Goal: Information Seeking & Learning: Find specific fact

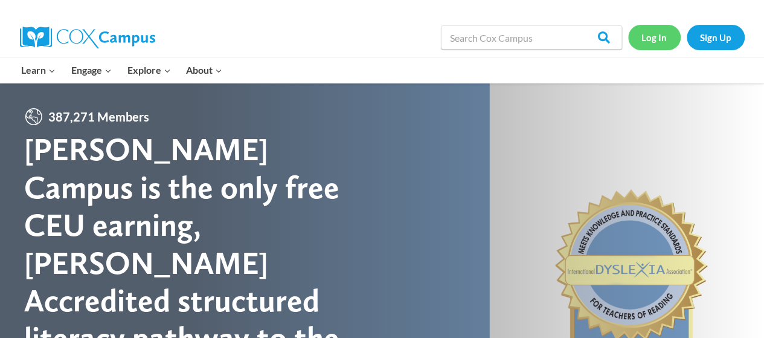
click at [654, 38] on link "Log In" at bounding box center [654, 37] width 53 height 25
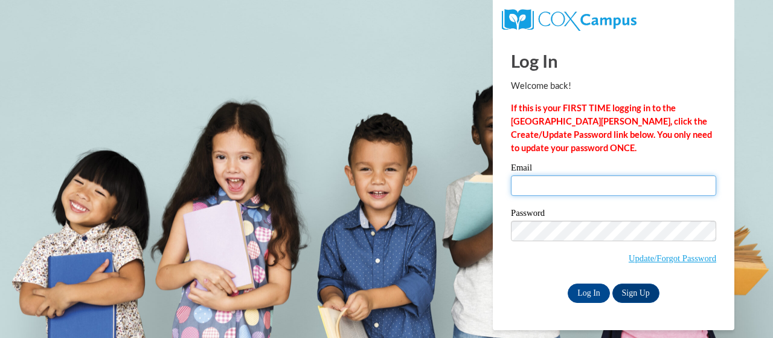
click at [535, 182] on input "Email" at bounding box center [613, 185] width 205 height 21
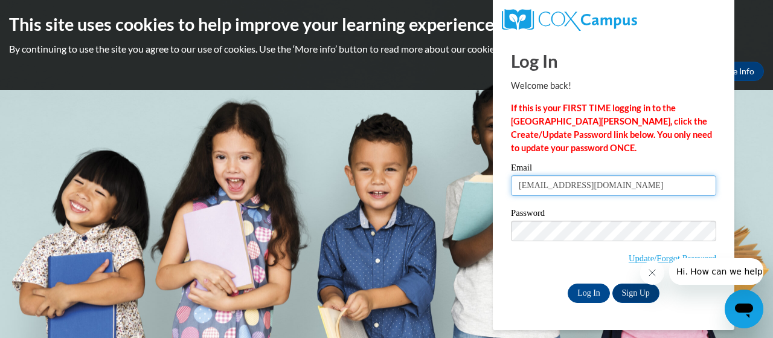
type input "agraham_199@yahoo.com"
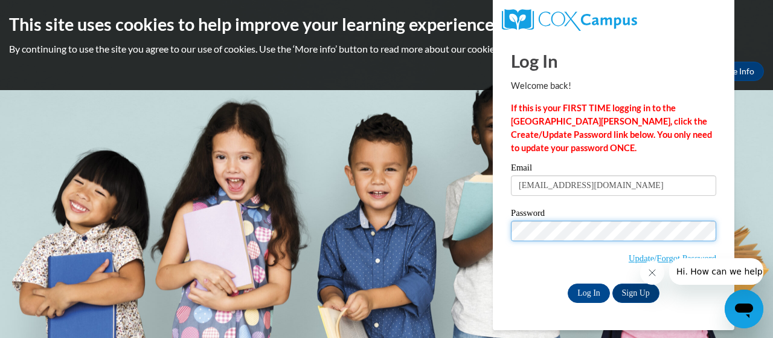
click at [568, 283] on input "Log In" at bounding box center [589, 292] width 42 height 19
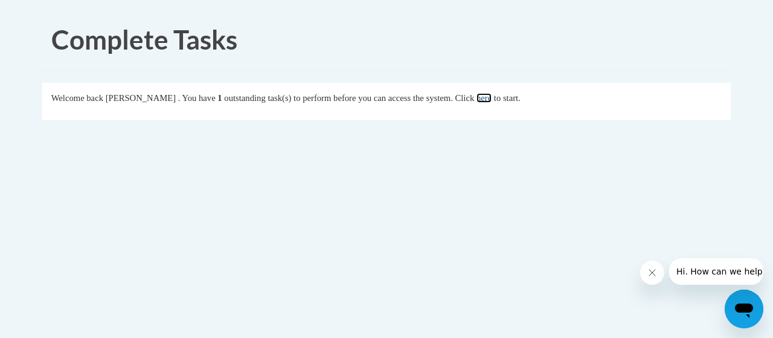
click at [492, 98] on link "here" at bounding box center [484, 98] width 15 height 10
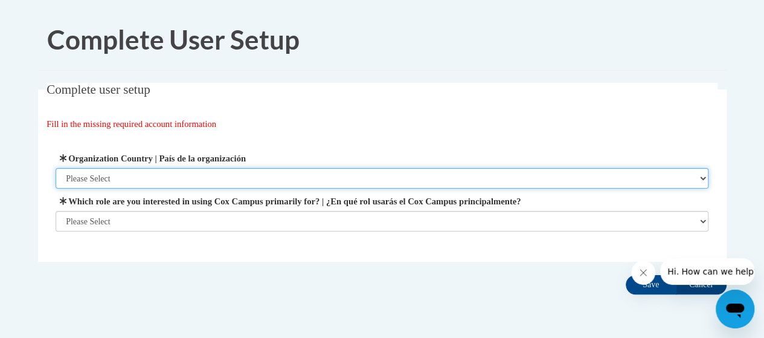
click at [153, 178] on select "Please Select United States | Estados Unidos Outside of the United States | Fue…" at bounding box center [382, 178] width 653 height 21
select select "ad49bcad-a171-4b2e-b99c-48b446064914"
click at [56, 168] on select "Please Select United States | Estados Unidos Outside of the United States | Fue…" at bounding box center [382, 178] width 653 height 21
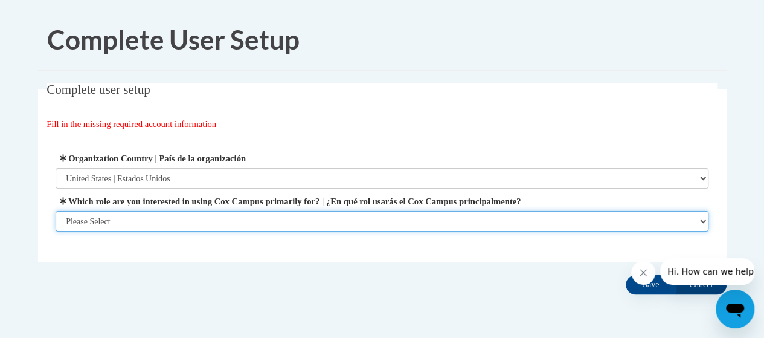
click at [144, 217] on select "Please Select College/University | Colegio/Universidad Community/Nonprofit Part…" at bounding box center [382, 221] width 653 height 21
select select "fbf2d438-af2f-41f8-98f1-81c410e29de3"
click at [56, 231] on select "Please Select College/University | Colegio/Universidad Community/Nonprofit Part…" at bounding box center [382, 221] width 653 height 21
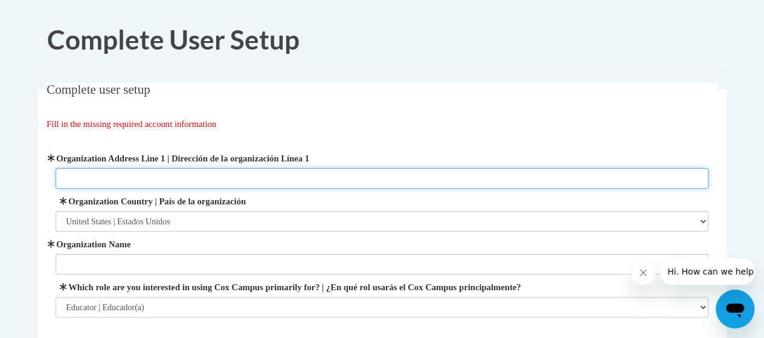
click at [121, 175] on input "Organization Address Line 1 | Dirección de la organización Línea 1" at bounding box center [382, 178] width 653 height 21
type input "1320 Pryor Rd"
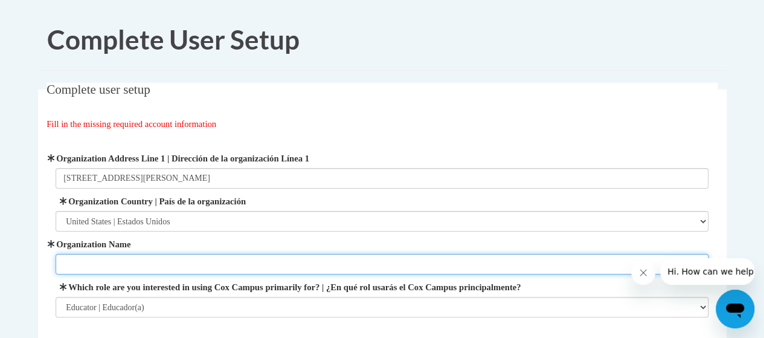
click at [97, 259] on input "Organization Name" at bounding box center [382, 264] width 653 height 21
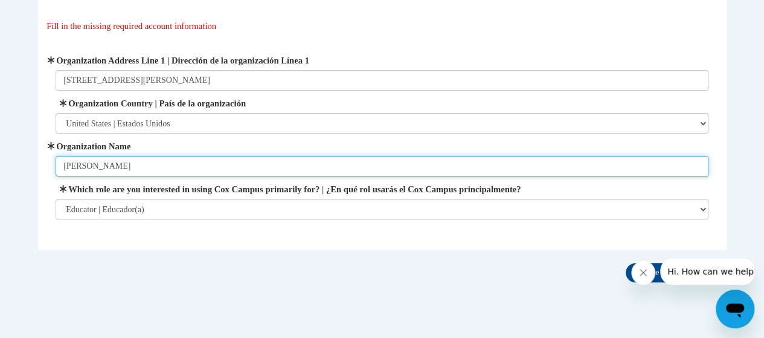
scroll to position [127, 0]
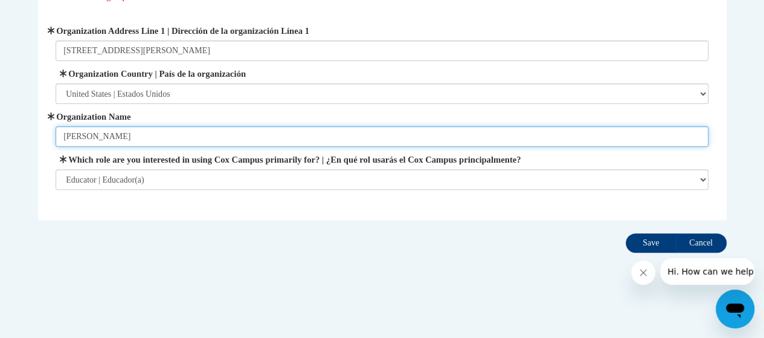
type input "Slater"
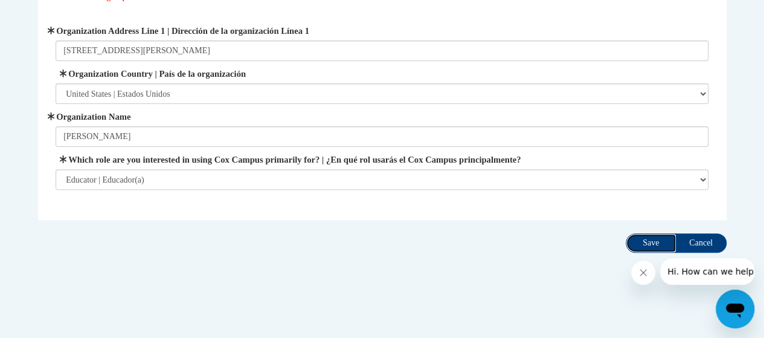
click at [647, 243] on input "Save" at bounding box center [651, 242] width 51 height 19
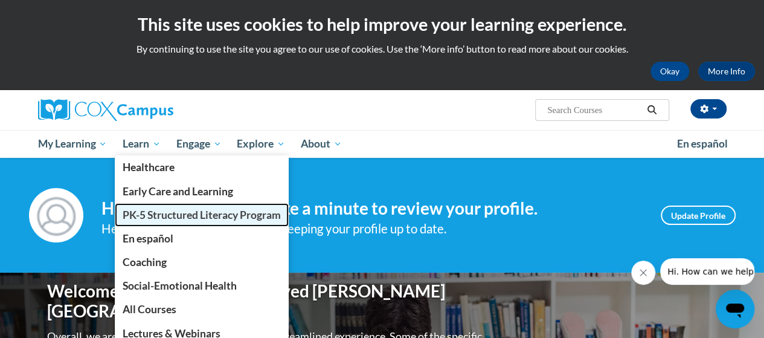
click at [134, 216] on span "PK-5 Structured Literacy Program" at bounding box center [202, 214] width 158 height 13
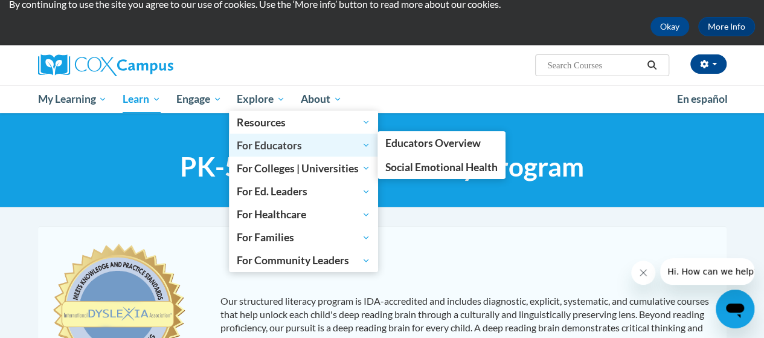
scroll to position [44, 0]
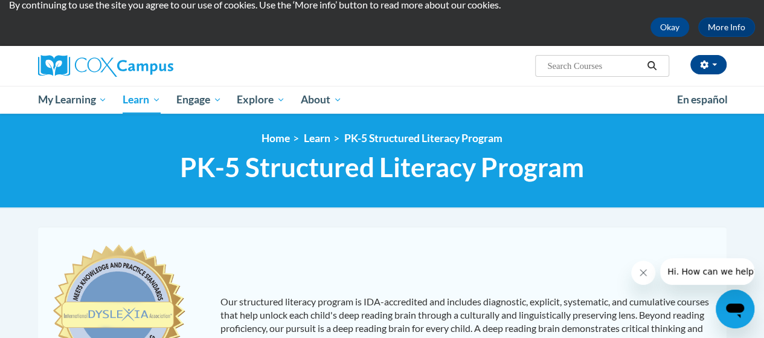
click at [563, 62] on input "Search..." at bounding box center [594, 66] width 97 height 15
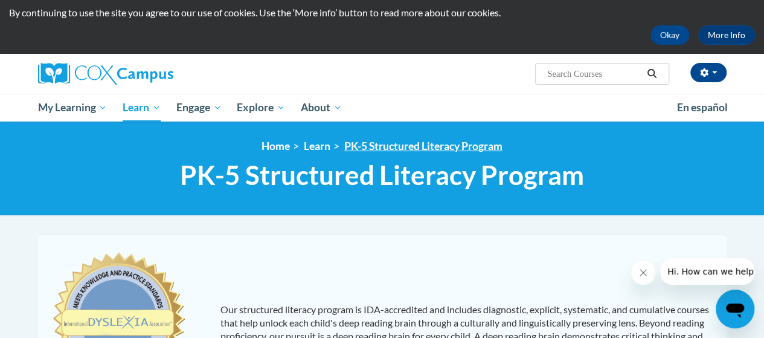
scroll to position [0, 0]
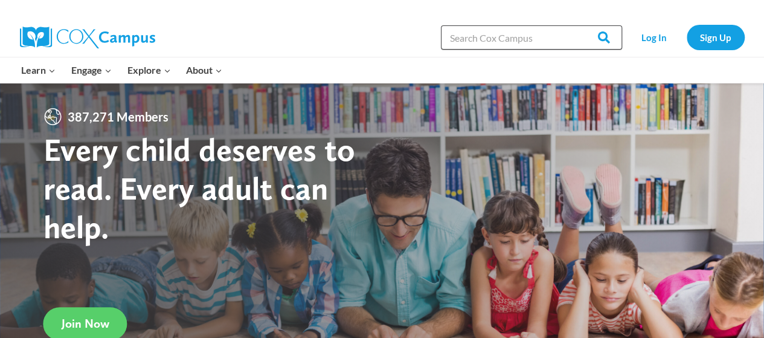
click at [521, 34] on input "Search in https://coxcampus.org/" at bounding box center [531, 37] width 181 height 24
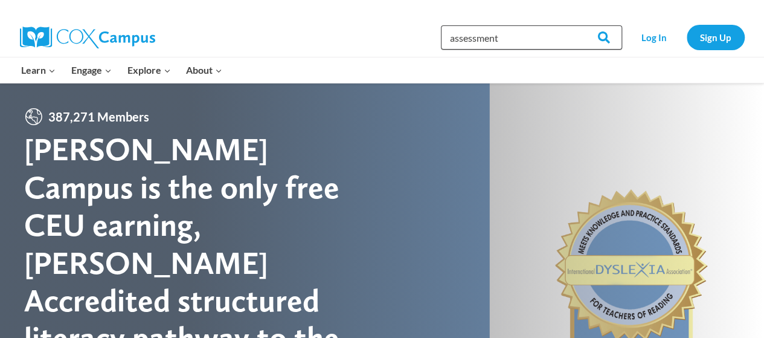
type input "assessment"
click at [575, 25] on input "Search" at bounding box center [598, 37] width 47 height 24
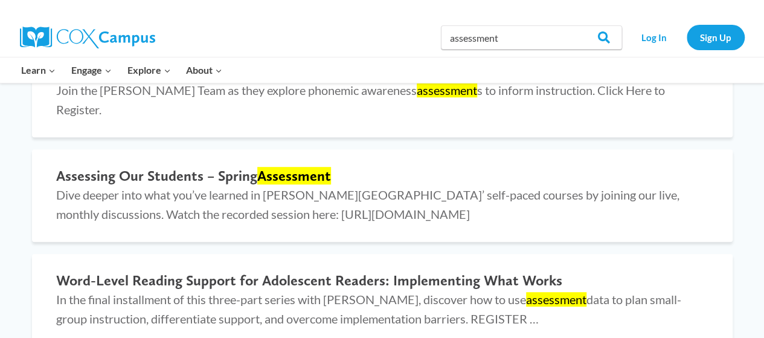
scroll to position [297, 0]
click at [286, 166] on mark "Assessment" at bounding box center [294, 175] width 74 height 18
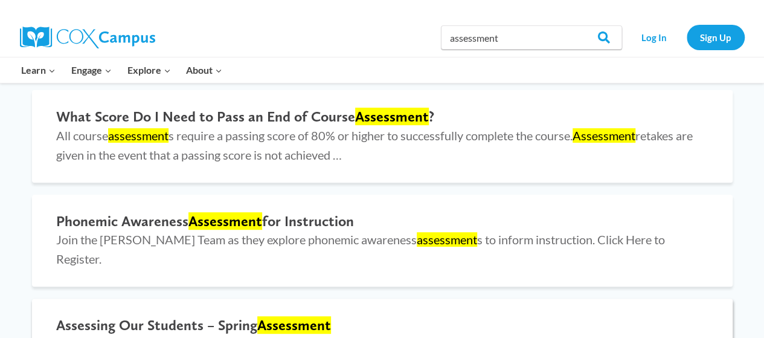
scroll to position [0, 0]
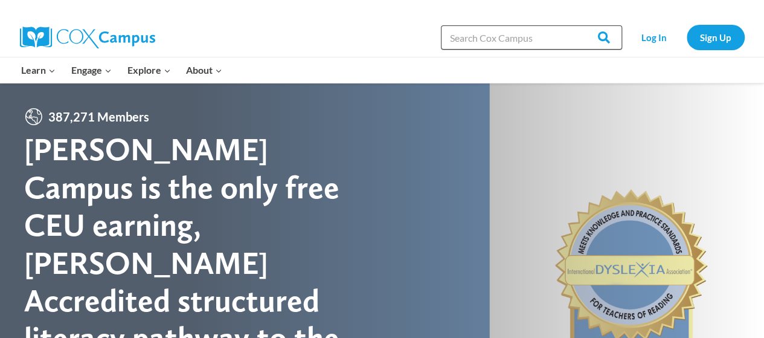
click at [553, 36] on input "Search in [URL][DOMAIN_NAME]" at bounding box center [531, 37] width 181 height 24
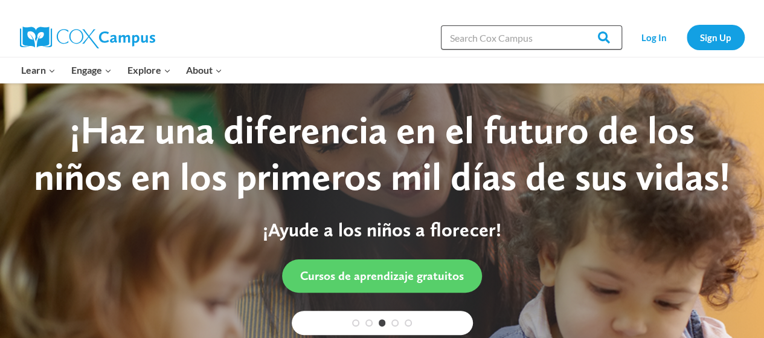
click at [553, 36] on input "Search in [URL][DOMAIN_NAME]" at bounding box center [531, 37] width 181 height 24
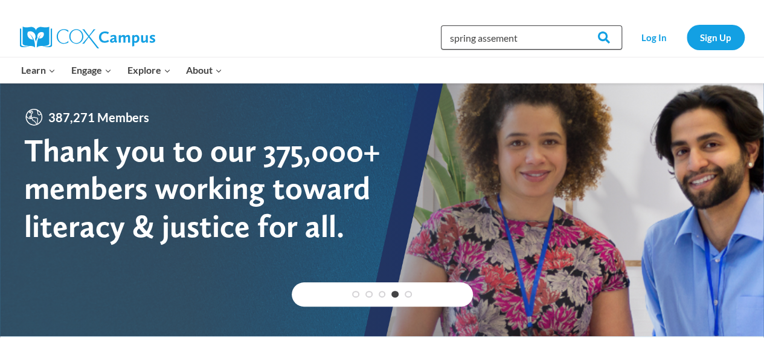
type input "spring assement"
click at [575, 25] on input "Search" at bounding box center [598, 37] width 47 height 24
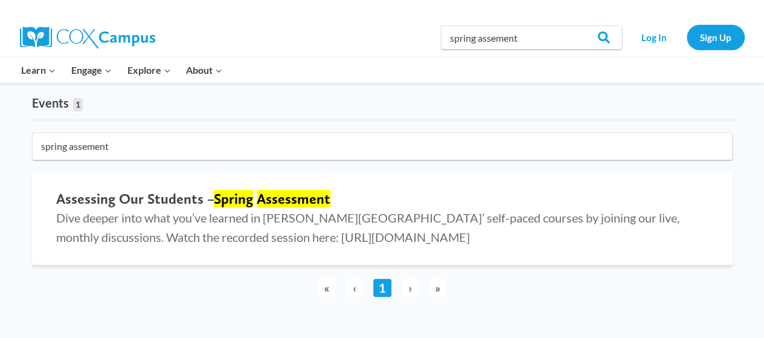
scroll to position [65, 0]
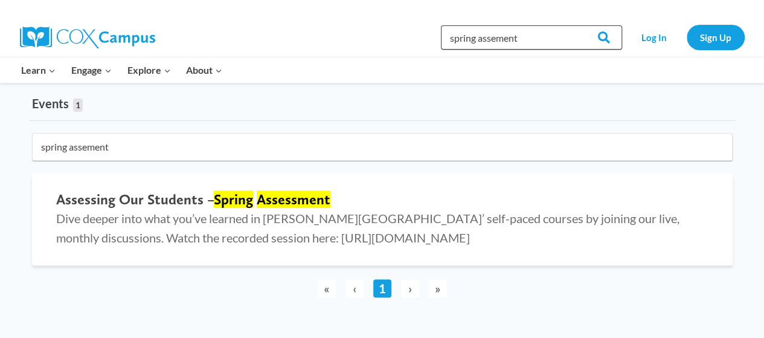
click at [451, 33] on input "spring assement" at bounding box center [531, 37] width 181 height 24
type input "printable spring assement"
click at [575, 25] on input "Search" at bounding box center [598, 37] width 47 height 24
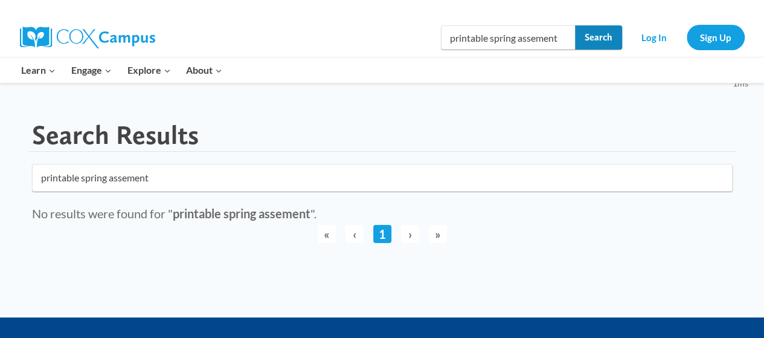
click at [608, 36] on input "Search" at bounding box center [598, 37] width 47 height 24
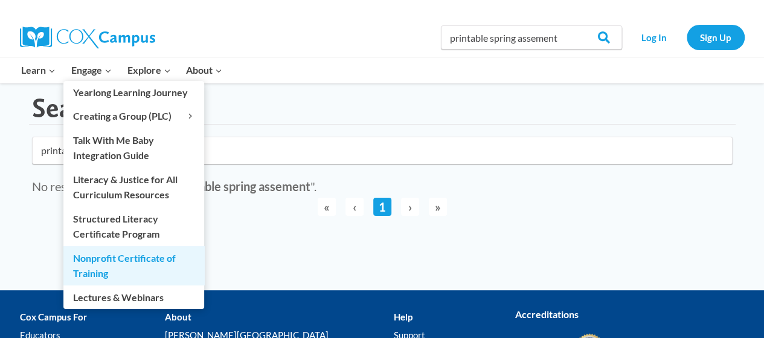
scroll to position [25, 0]
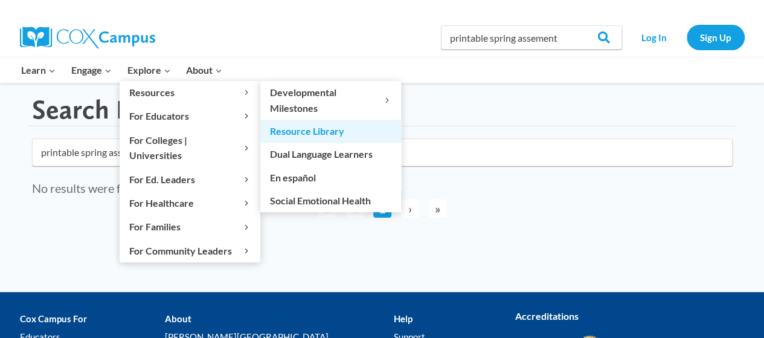
click at [306, 125] on link "Resource Library" at bounding box center [330, 131] width 141 height 23
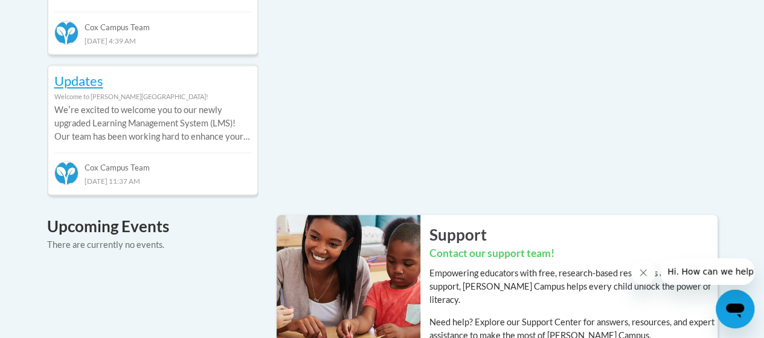
scroll to position [741, 0]
